Goal: Check status

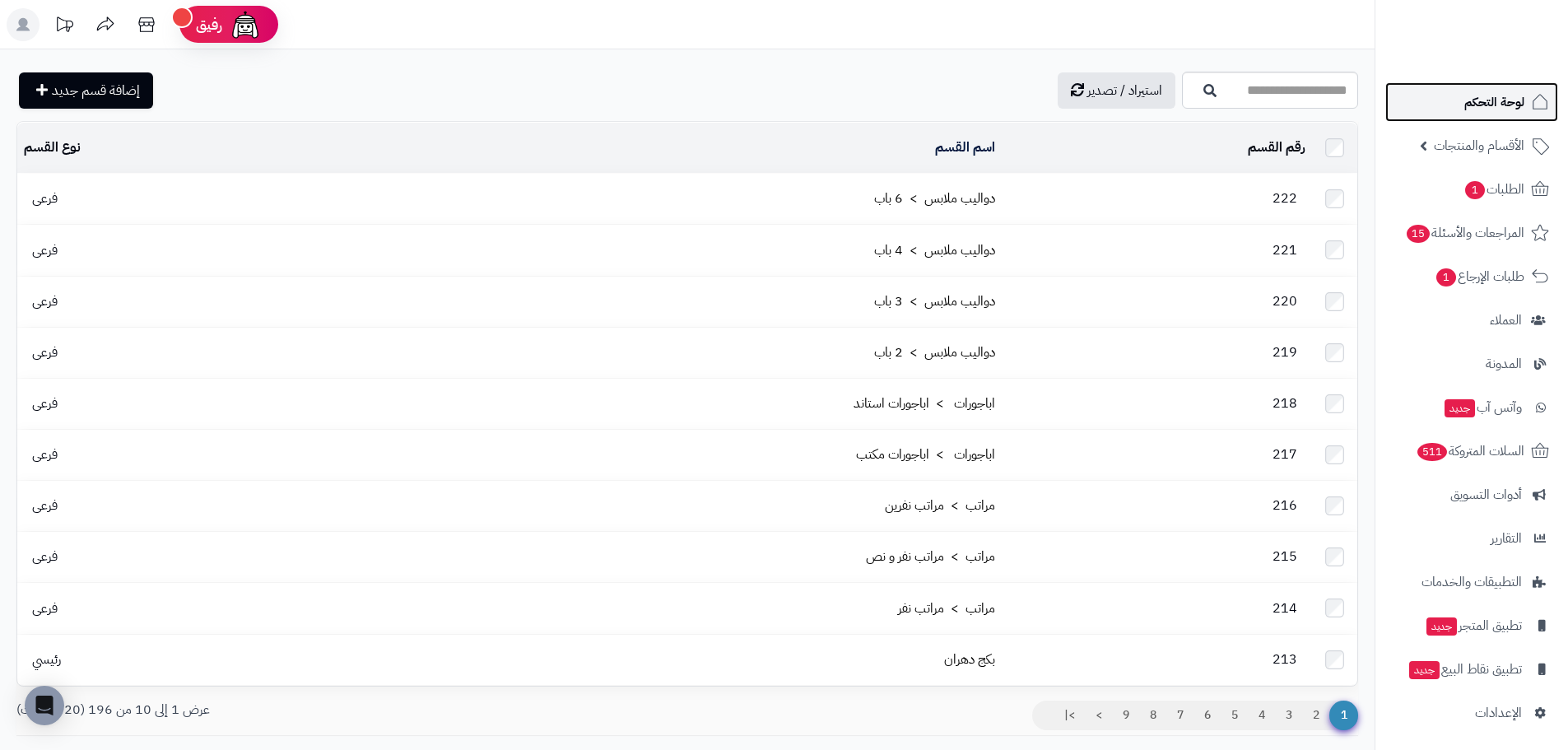
click at [1533, 117] on link "لوحة التحكم" at bounding box center [1471, 102] width 173 height 40
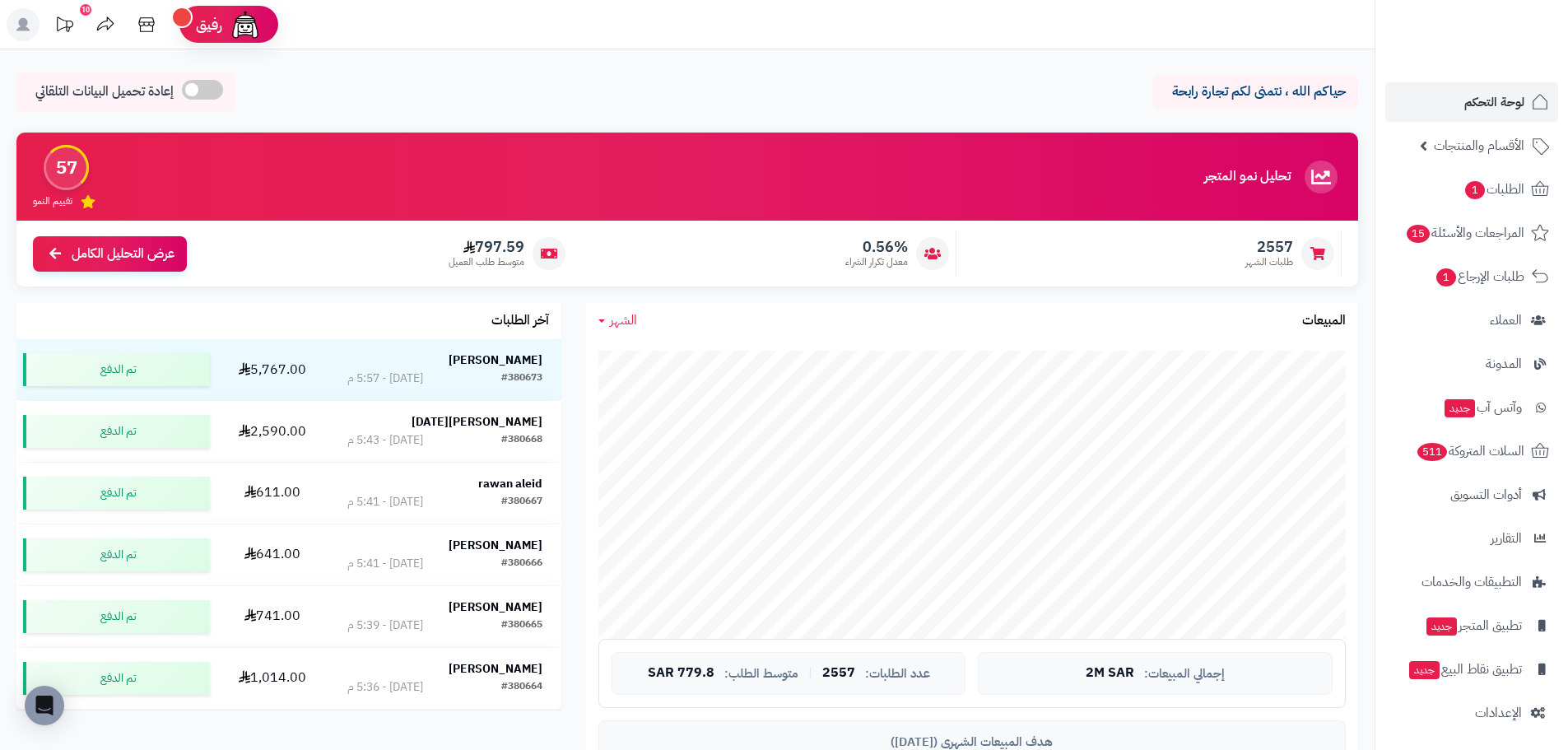
click at [621, 318] on span "الشهر" at bounding box center [623, 320] width 27 height 20
click at [672, 358] on link "اليوم" at bounding box center [652, 359] width 132 height 30
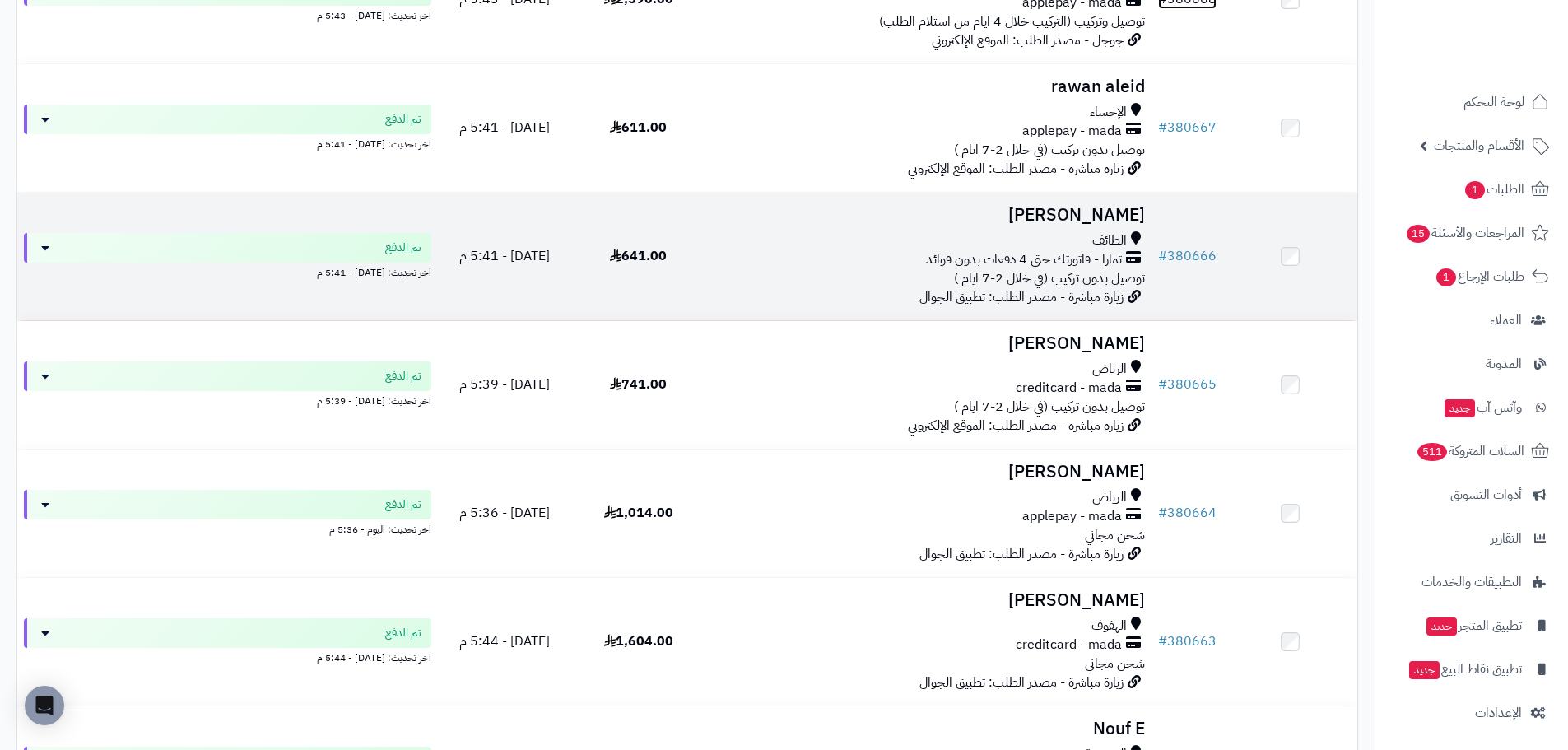
scroll to position [577, 0]
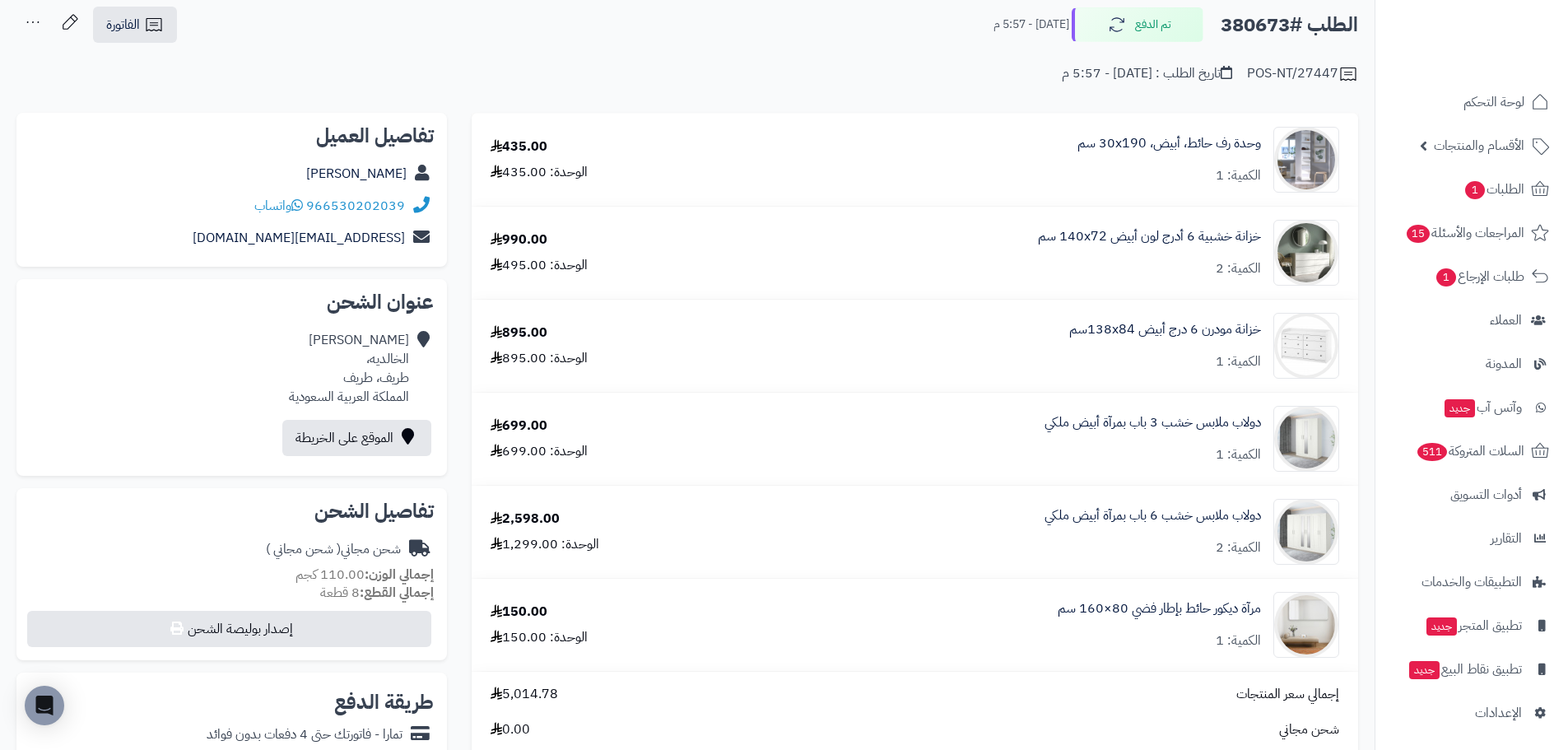
scroll to position [82, 0]
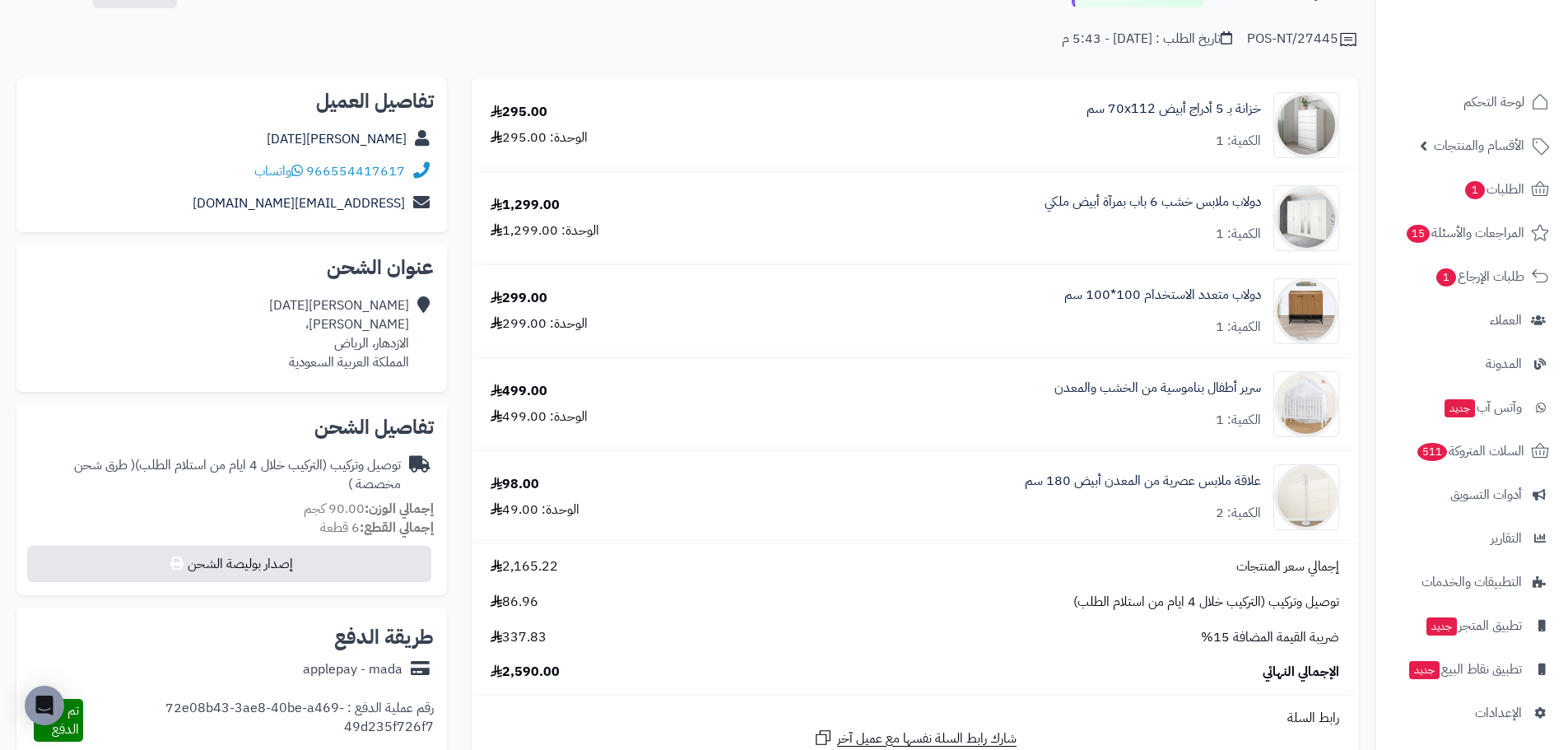
scroll to position [82, 0]
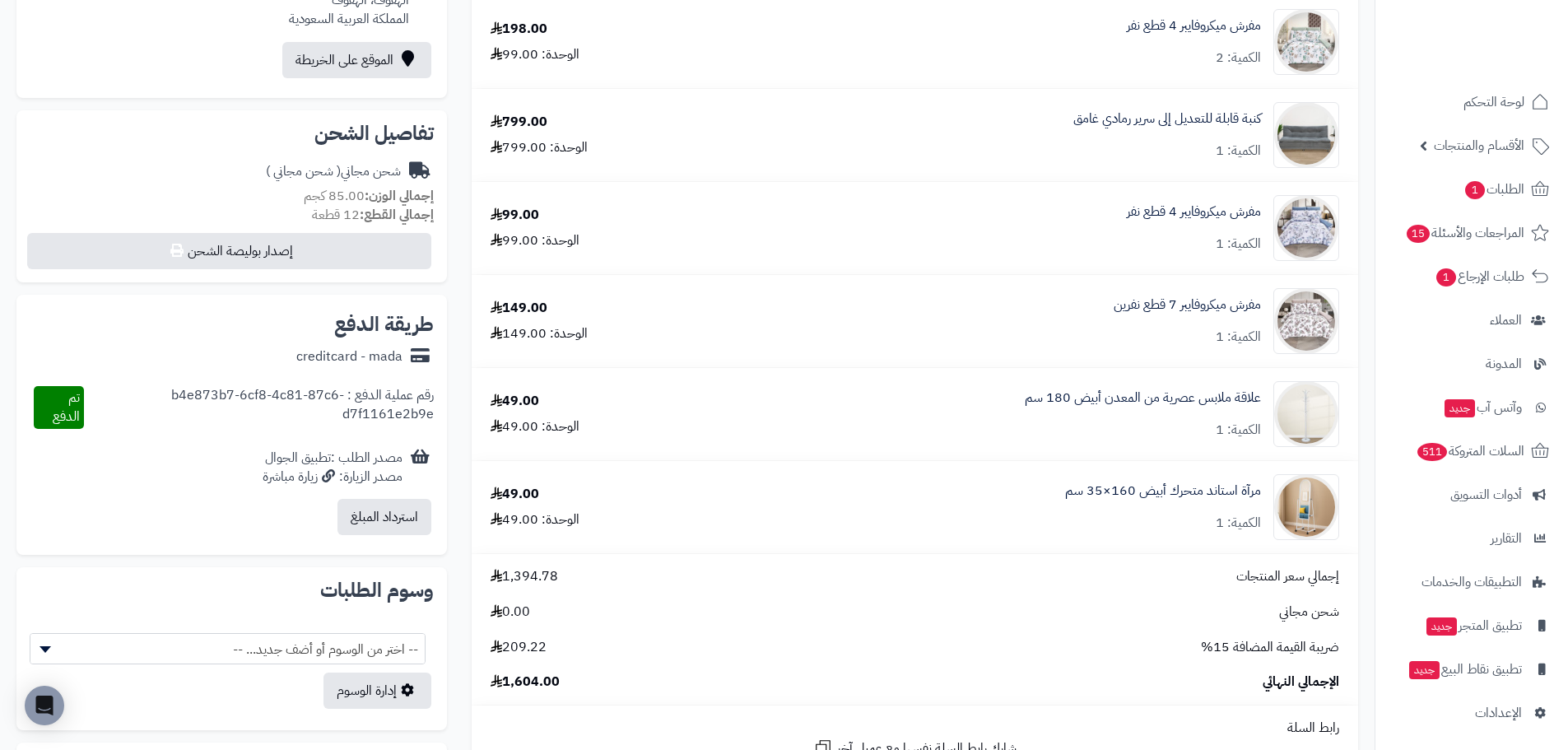
scroll to position [659, 0]
